Goal: Task Accomplishment & Management: Manage account settings

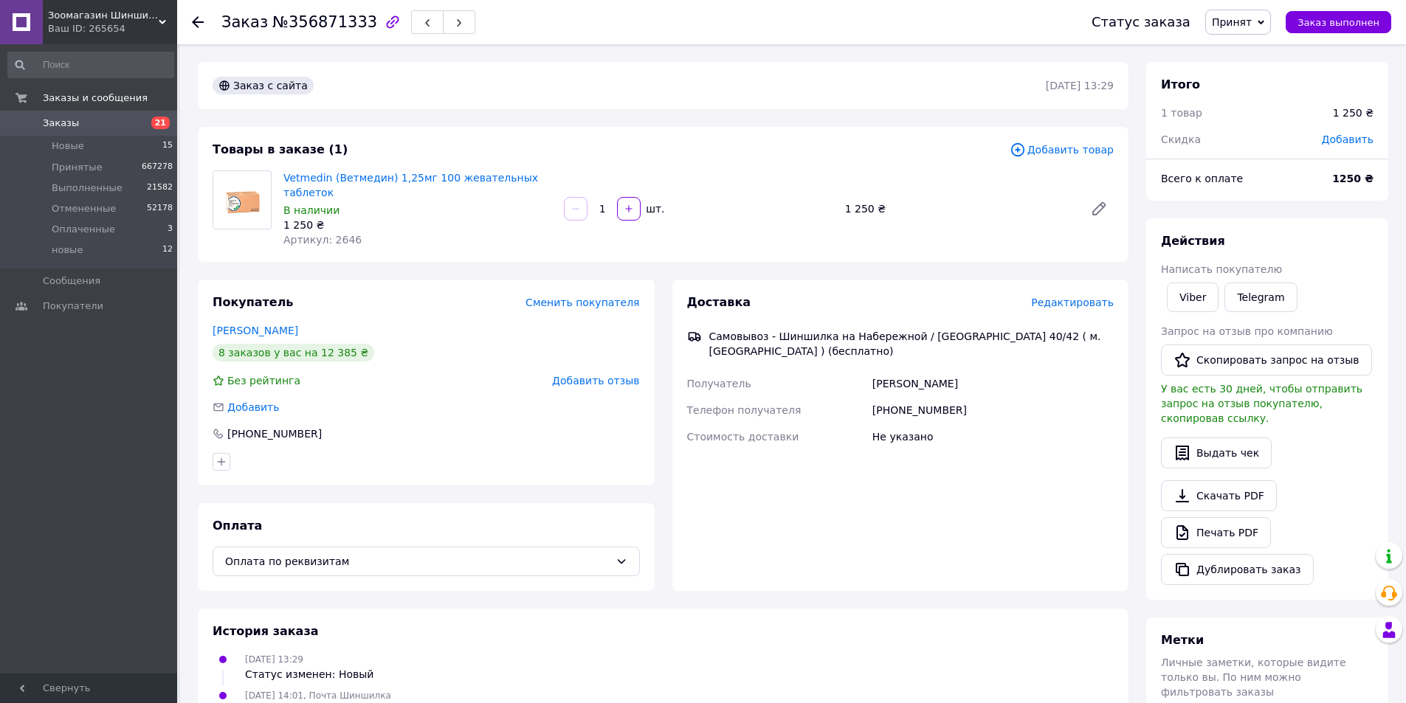
click at [196, 24] on icon at bounding box center [198, 22] width 12 height 12
